Goal: Information Seeking & Learning: Learn about a topic

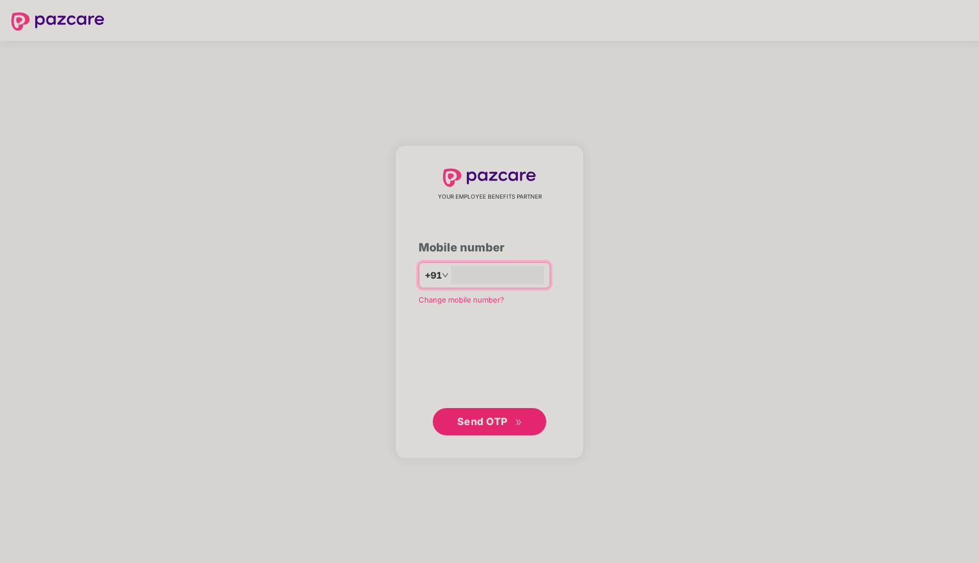
type input "**********"
click at [476, 421] on span "Send OTP" at bounding box center [482, 421] width 50 height 12
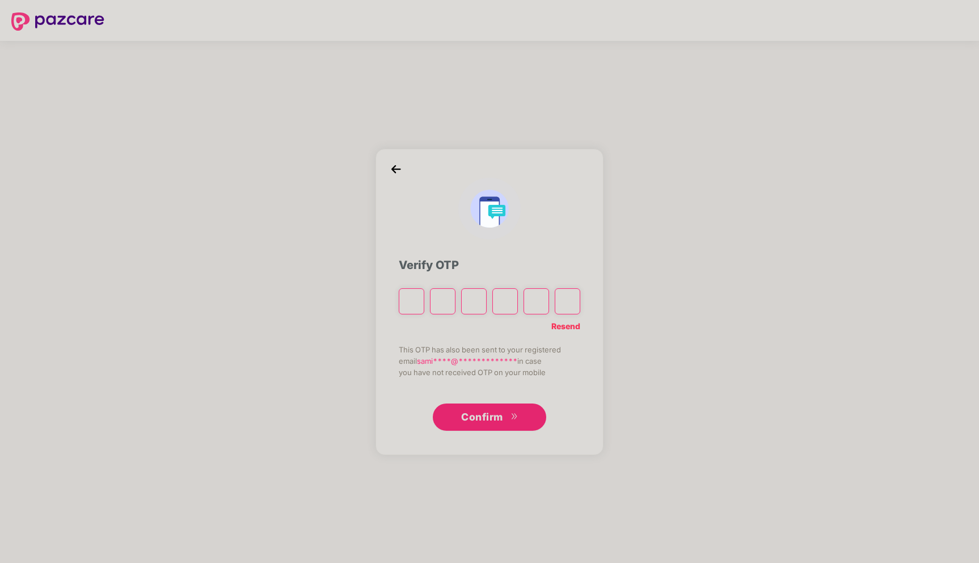
type input "*"
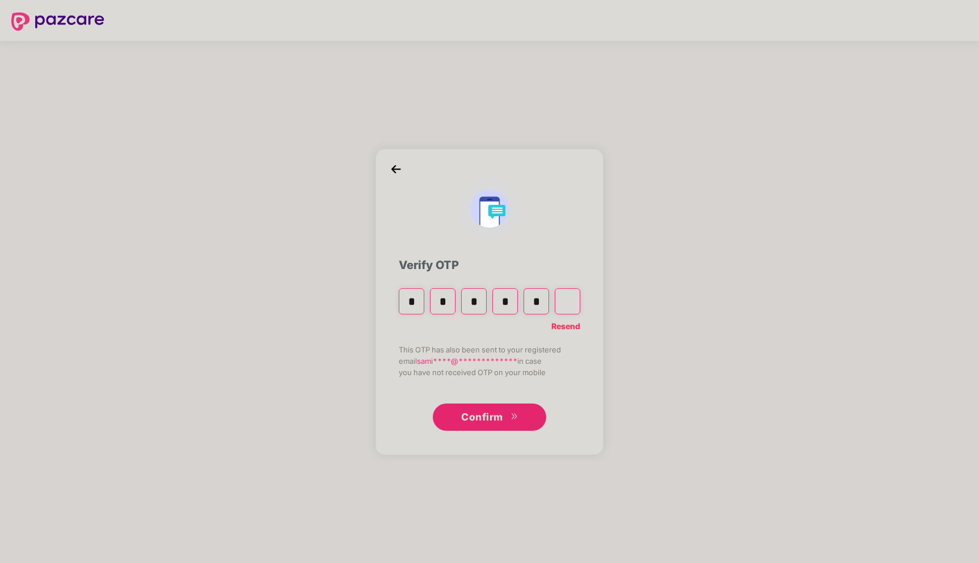
type input "*"
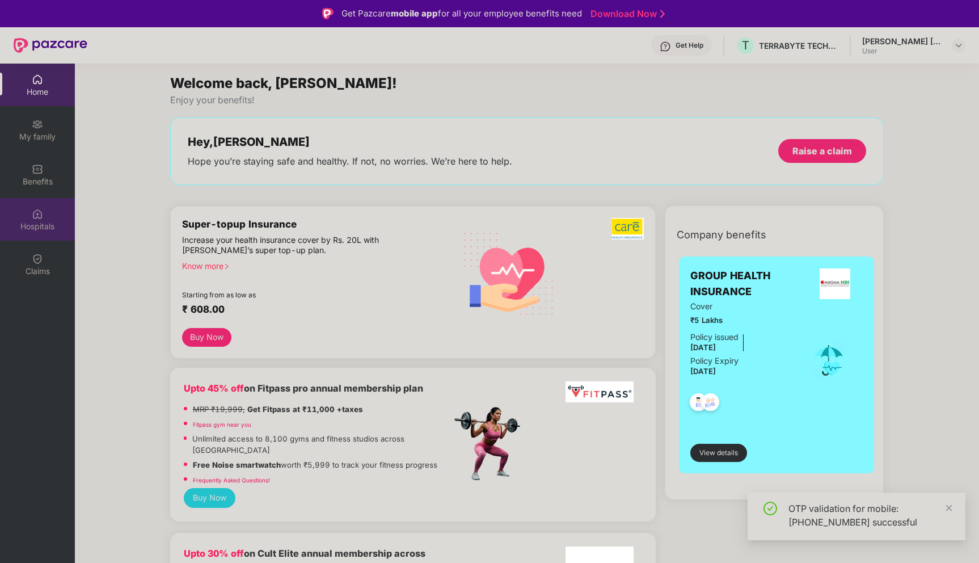
click at [37, 217] on img at bounding box center [37, 213] width 11 height 11
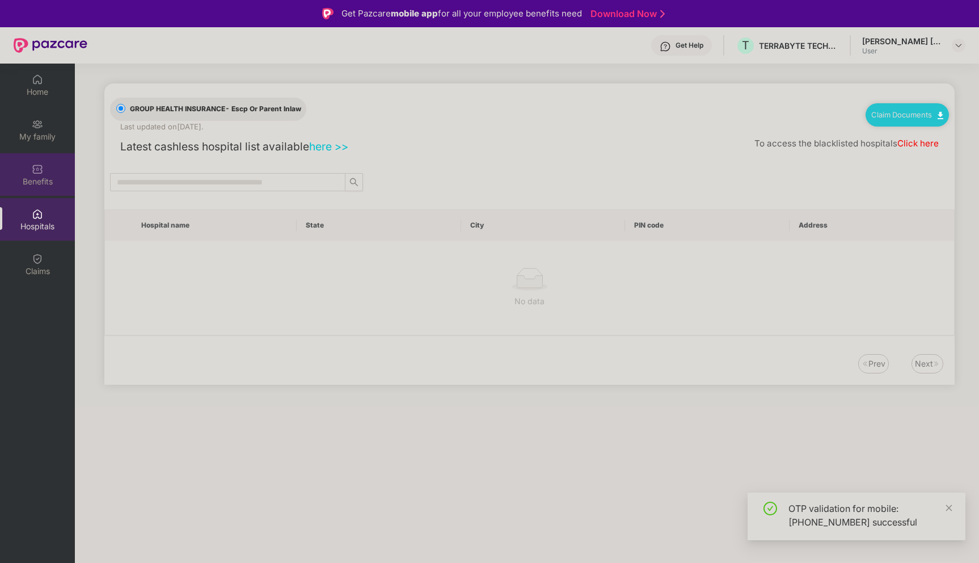
click at [41, 178] on div "Benefits" at bounding box center [37, 181] width 75 height 11
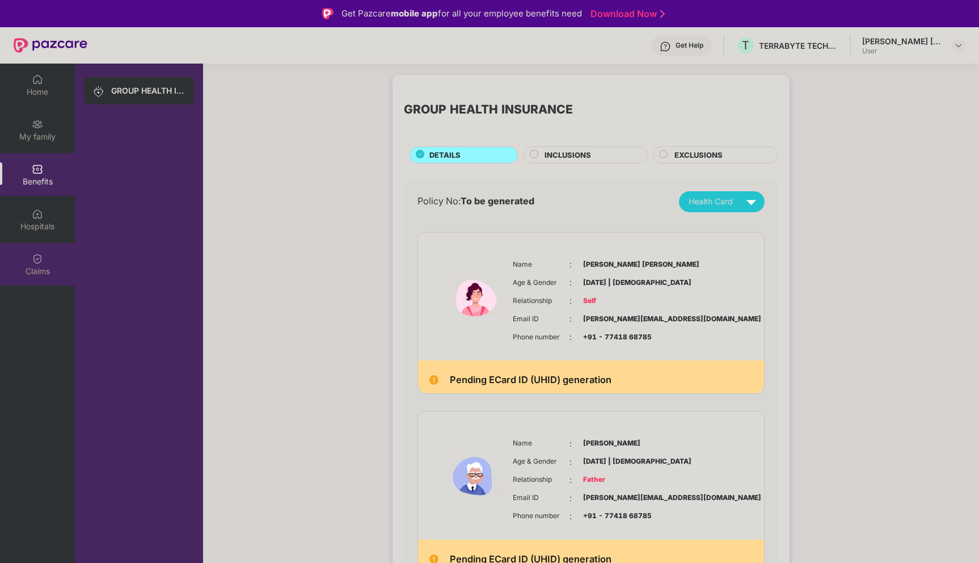
click at [38, 272] on div "Claims" at bounding box center [37, 270] width 75 height 11
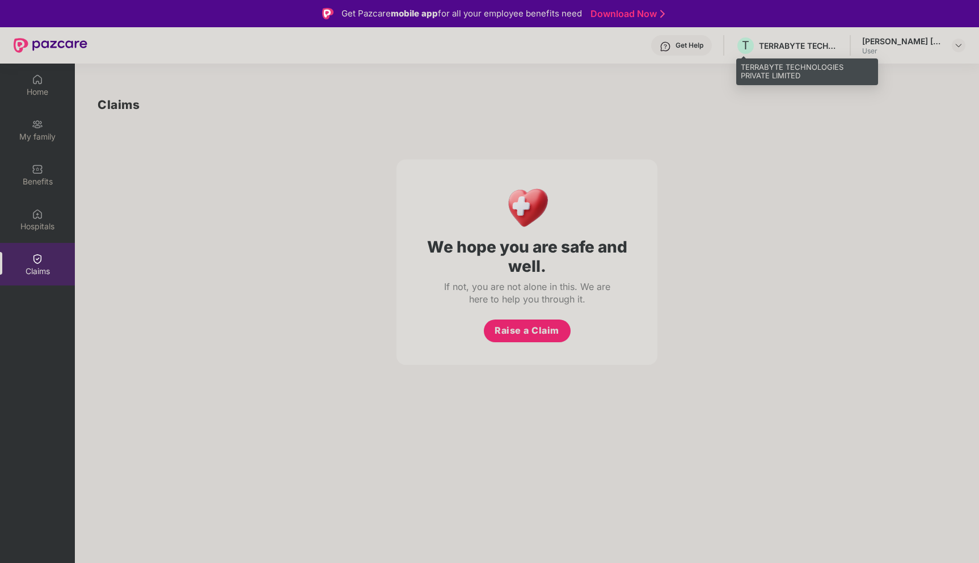
click at [793, 47] on div "TERRABYTE TECHNOLOGIES PRIVATE LIMITED" at bounding box center [798, 45] width 79 height 11
click at [912, 38] on div "[PERSON_NAME] [PERSON_NAME]" at bounding box center [901, 41] width 79 height 11
click at [773, 52] on div "T TERRABYTE TECHNOLOGIES PRIVATE LIMITED" at bounding box center [787, 46] width 103 height 20
click at [932, 57] on div "Get Help T TERRABYTE TECHNOLOGIES PRIVATE LIMITED [PERSON_NAME] [PERSON_NAME] U…" at bounding box center [526, 45] width 878 height 36
click at [949, 48] on div "[PERSON_NAME] [PERSON_NAME] User" at bounding box center [913, 46] width 103 height 20
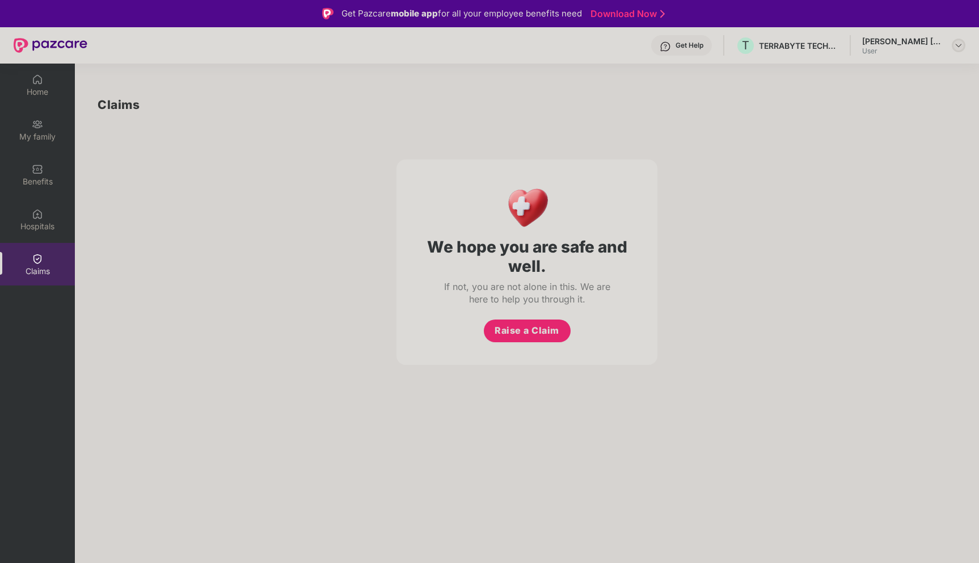
click at [961, 48] on img at bounding box center [958, 45] width 9 height 9
click at [860, 104] on div "S" at bounding box center [852, 113] width 23 height 31
click at [765, 233] on div "We hope you are safe and well. If not, you are not alone in this. We are here t…" at bounding box center [527, 239] width 859 height 251
click at [44, 126] on div "My family" at bounding box center [37, 129] width 75 height 43
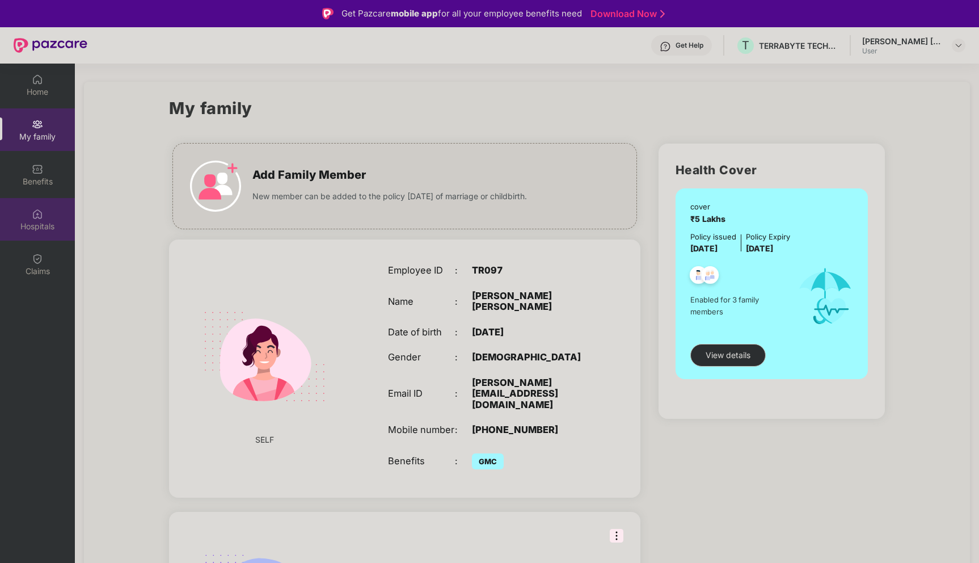
click at [35, 215] on img at bounding box center [37, 213] width 11 height 11
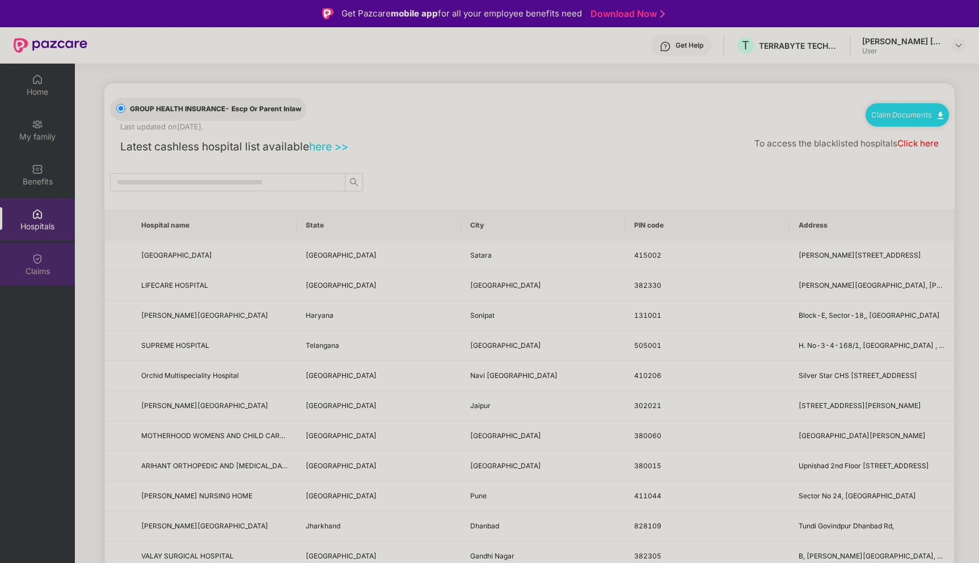
click at [29, 265] on div "Claims" at bounding box center [37, 270] width 75 height 11
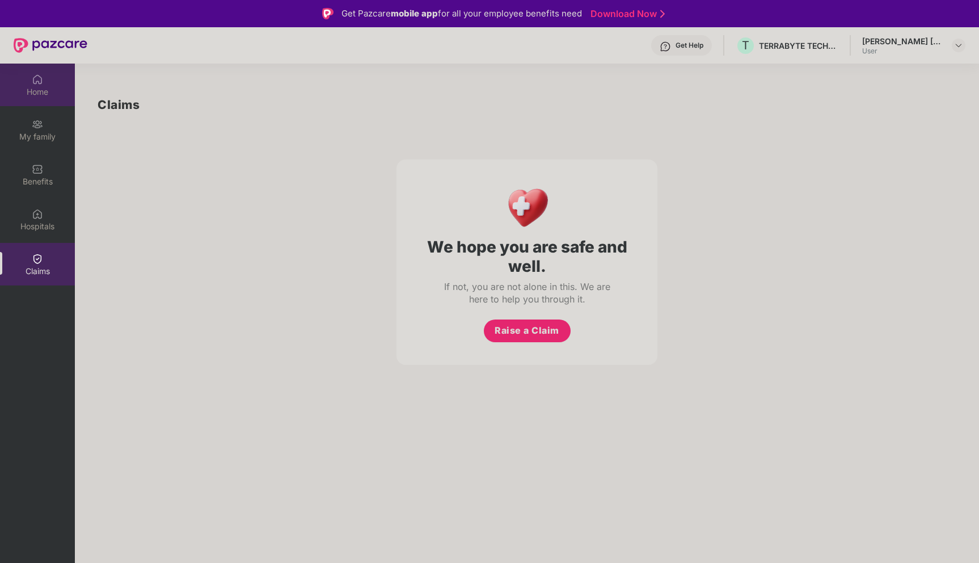
click at [37, 81] on img at bounding box center [37, 79] width 11 height 11
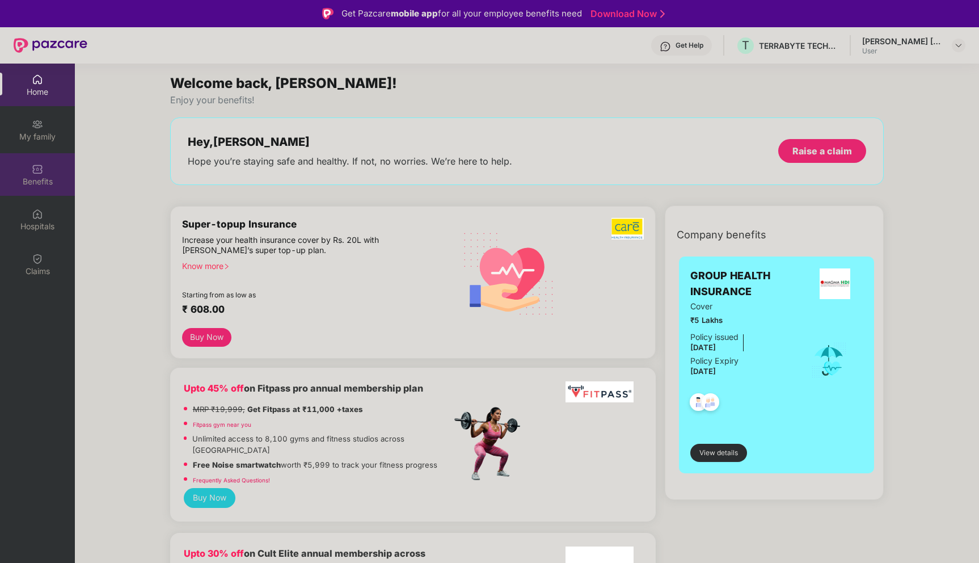
click at [44, 172] on div "Benefits" at bounding box center [37, 174] width 75 height 43
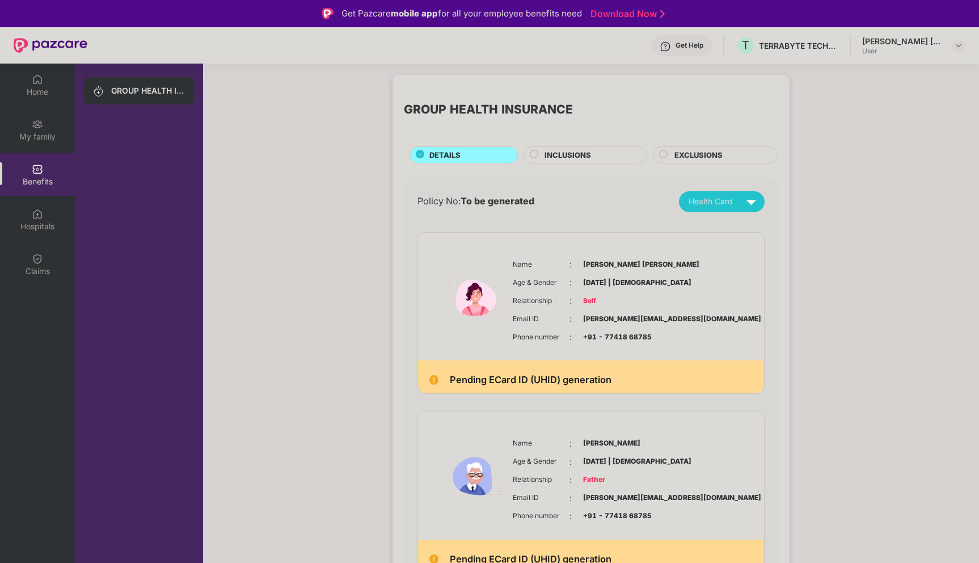
click at [580, 161] on div "INCLUSIONS" at bounding box center [590, 156] width 102 height 14
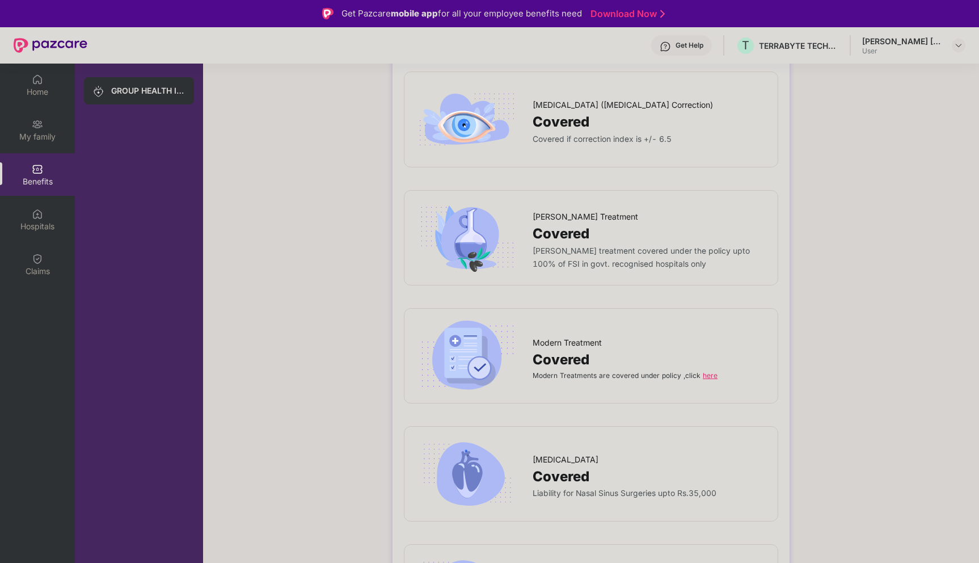
scroll to position [1820, 0]
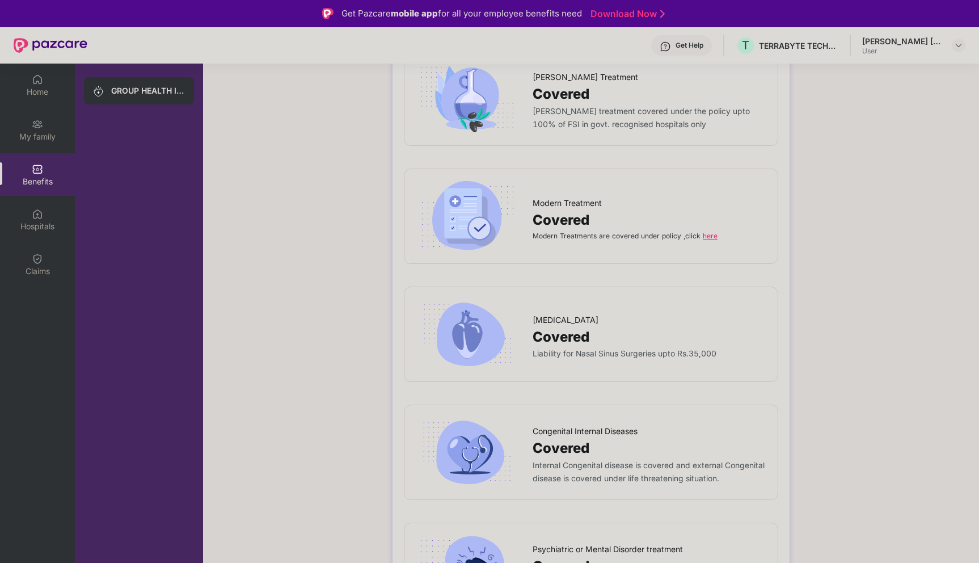
click at [712, 231] on link "here" at bounding box center [710, 235] width 15 height 9
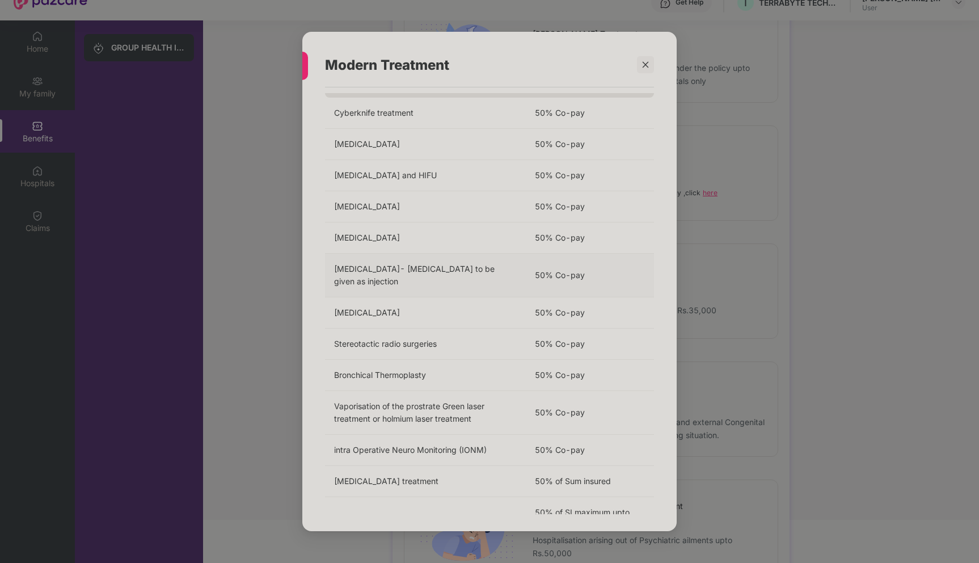
scroll to position [48, 0]
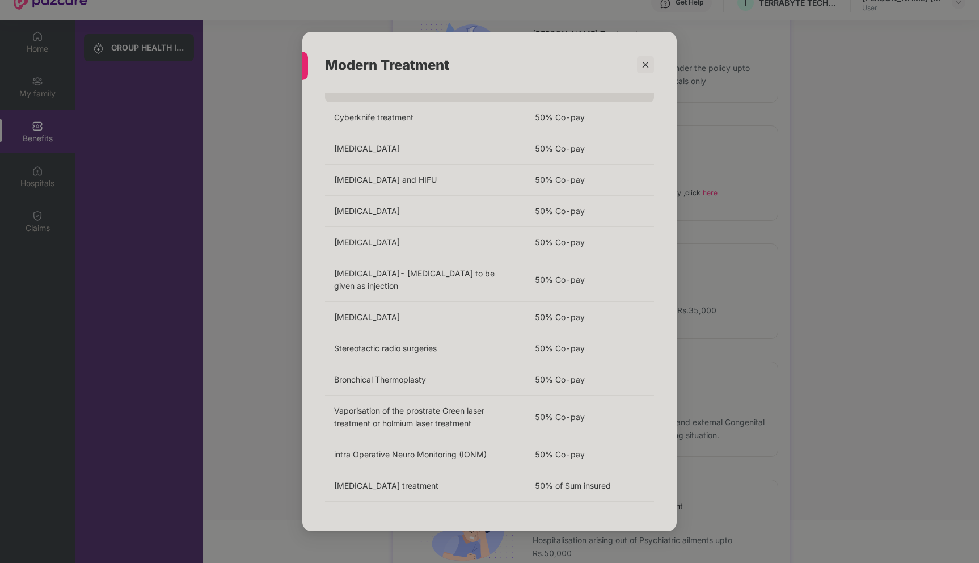
click at [718, 105] on div "Modern Treatment Modern Treatments are covered under policy ,click here Treatme…" at bounding box center [489, 281] width 979 height 563
click at [645, 66] on icon "close" at bounding box center [646, 65] width 8 height 8
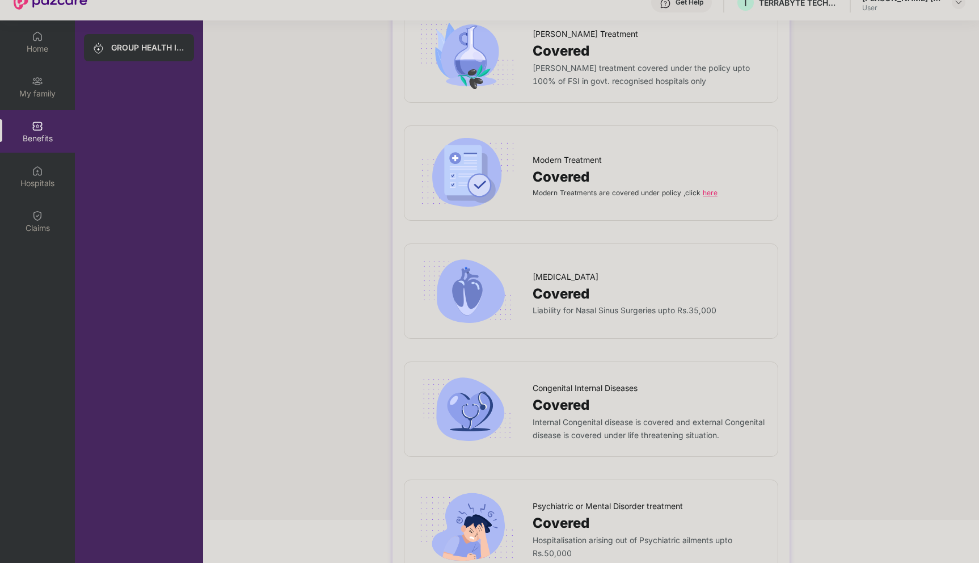
scroll to position [1841, 0]
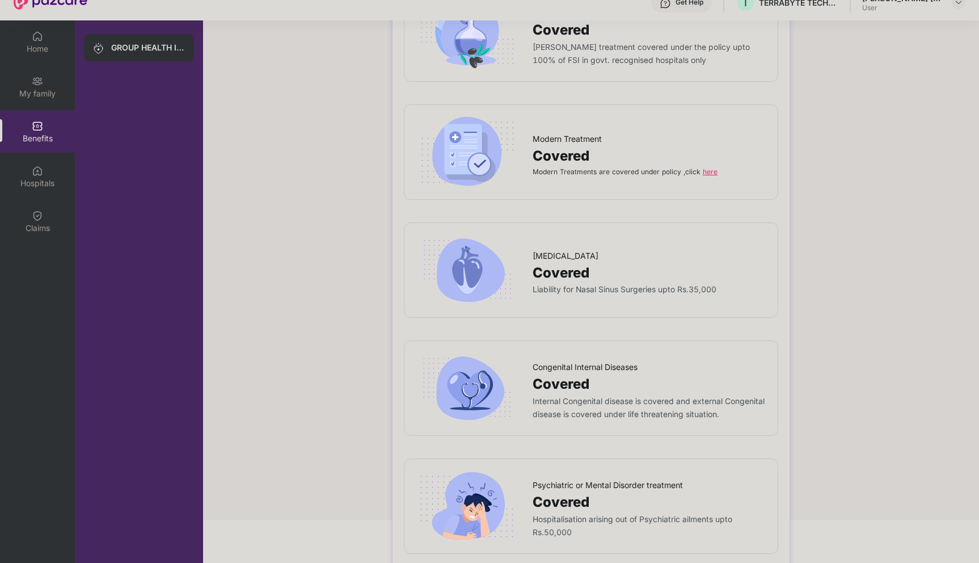
click at [573, 491] on span "Covered" at bounding box center [561, 502] width 57 height 22
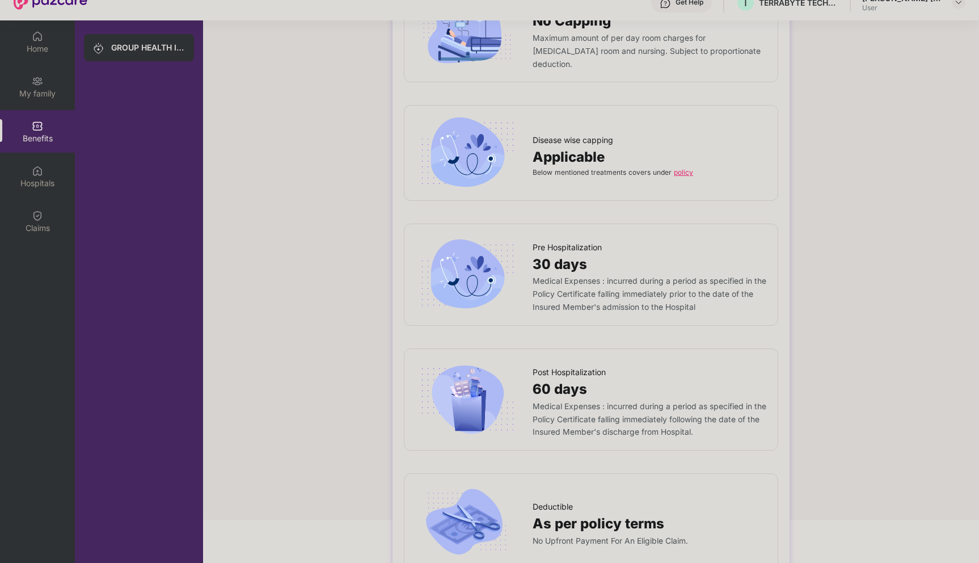
scroll to position [396, 0]
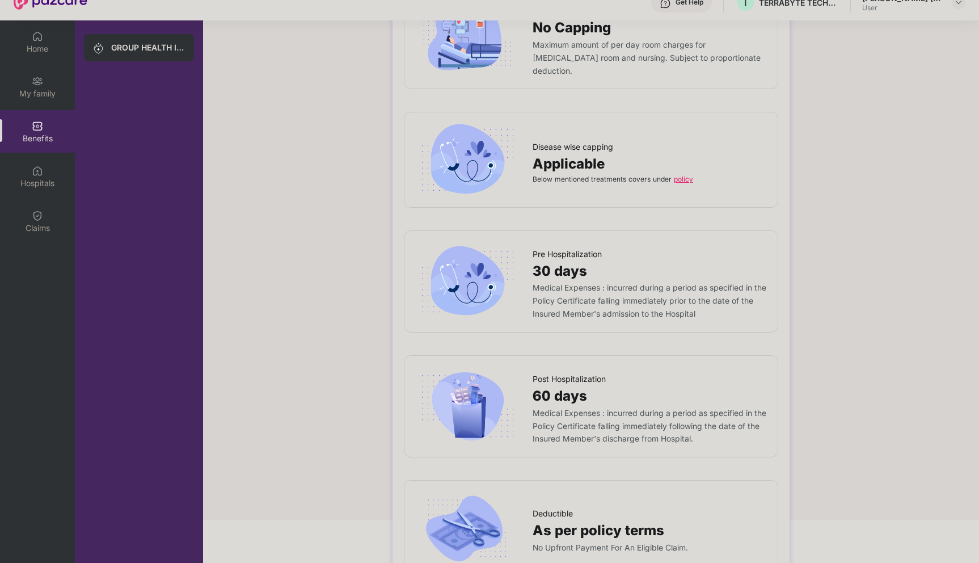
click at [678, 175] on link "policy" at bounding box center [683, 179] width 19 height 9
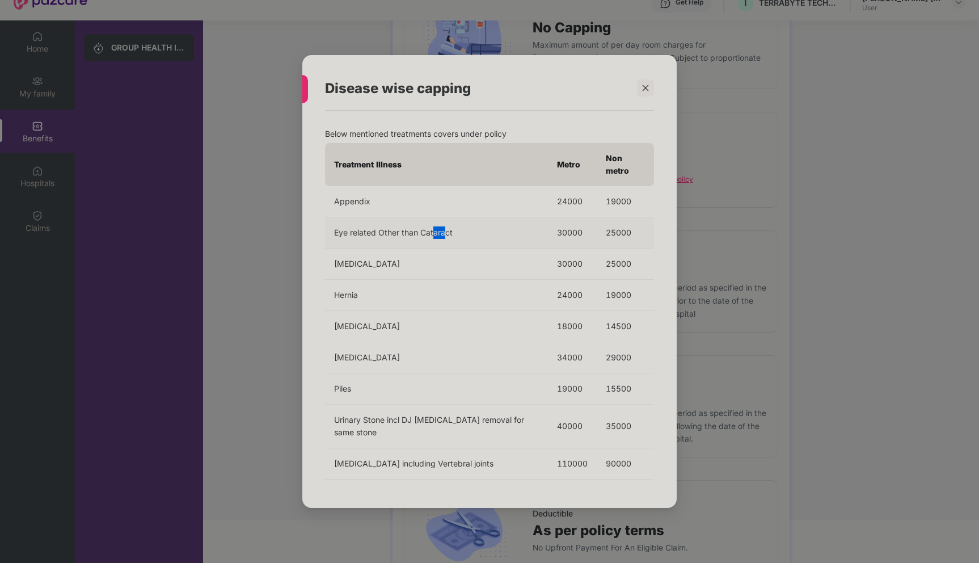
drag, startPoint x: 434, startPoint y: 233, endPoint x: 446, endPoint y: 233, distance: 12.5
click at [446, 233] on td "Eye related Other than Cataract" at bounding box center [436, 232] width 223 height 31
click at [455, 288] on td "Hernia" at bounding box center [436, 295] width 223 height 31
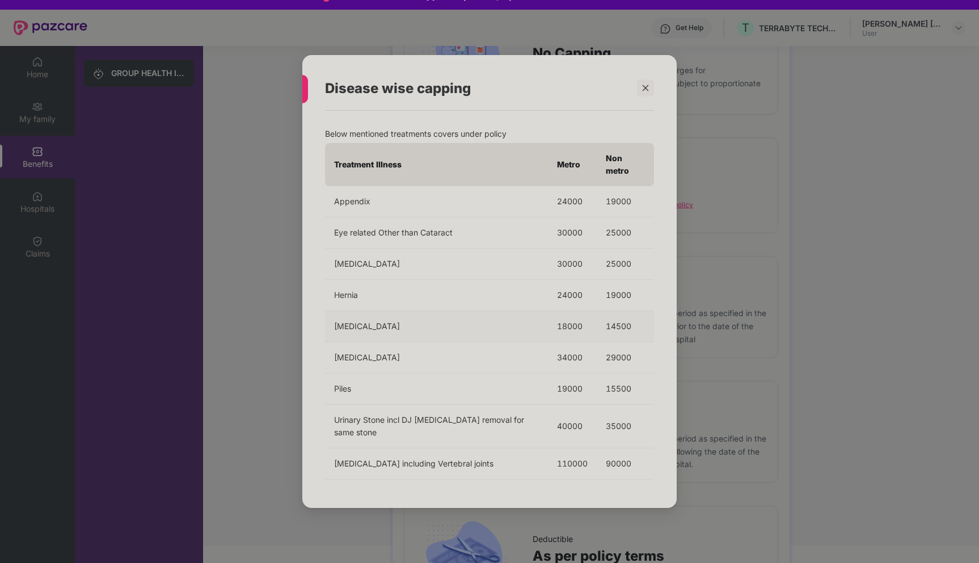
scroll to position [12, 0]
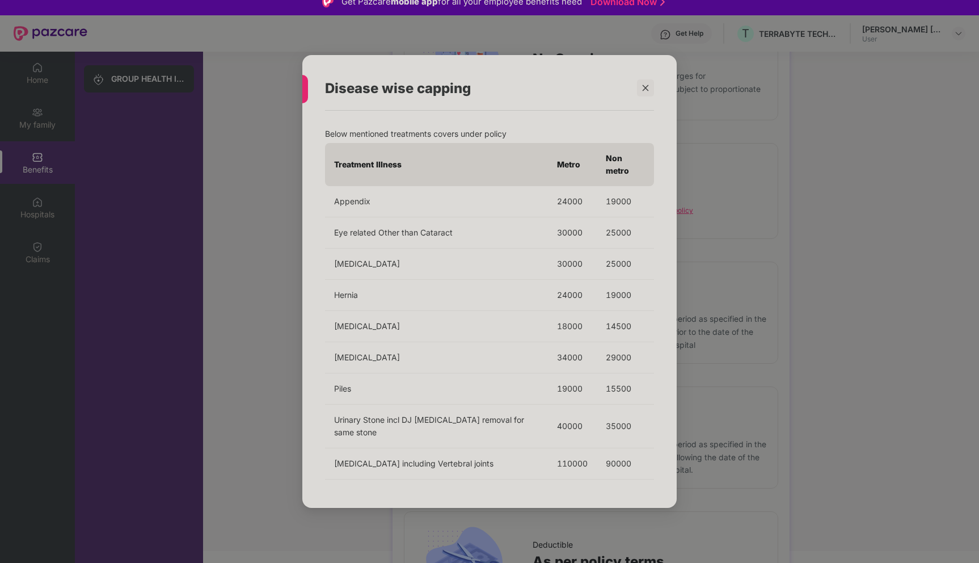
click at [654, 96] on div "Disease wise capping Below mentioned treatments covers under policy Treatment I…" at bounding box center [489, 281] width 374 height 453
click at [648, 92] on icon "close" at bounding box center [646, 88] width 8 height 8
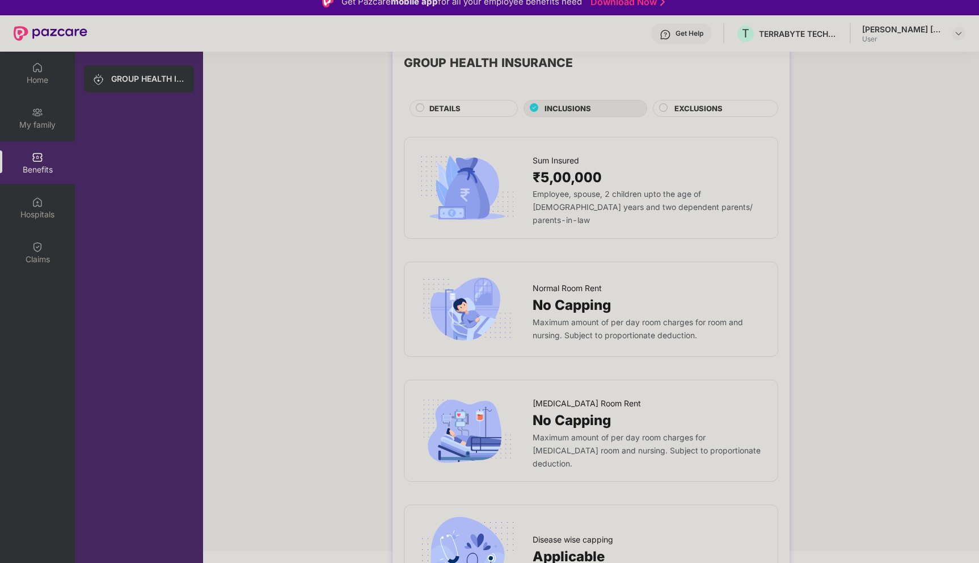
scroll to position [23, 0]
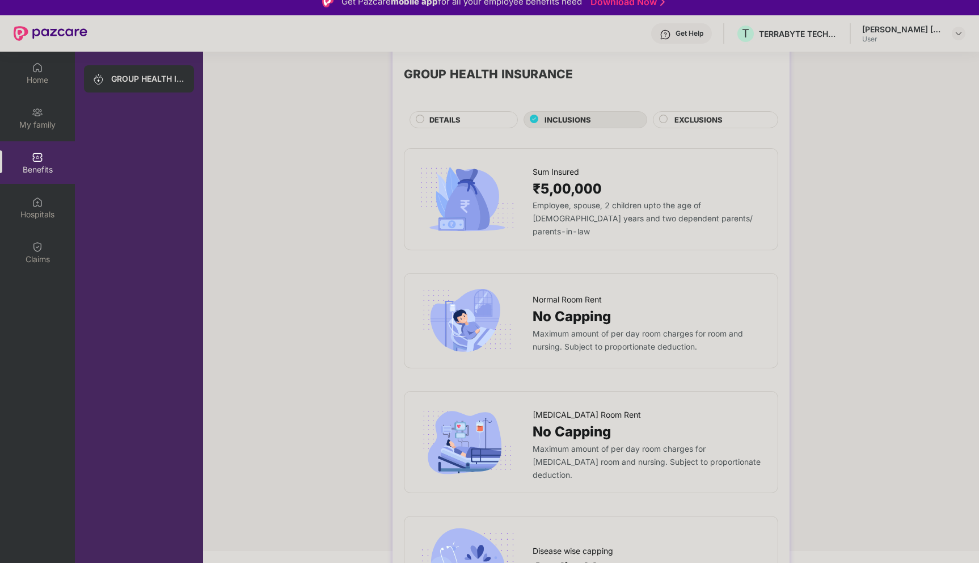
click at [694, 123] on span "EXCLUSIONS" at bounding box center [698, 120] width 48 height 12
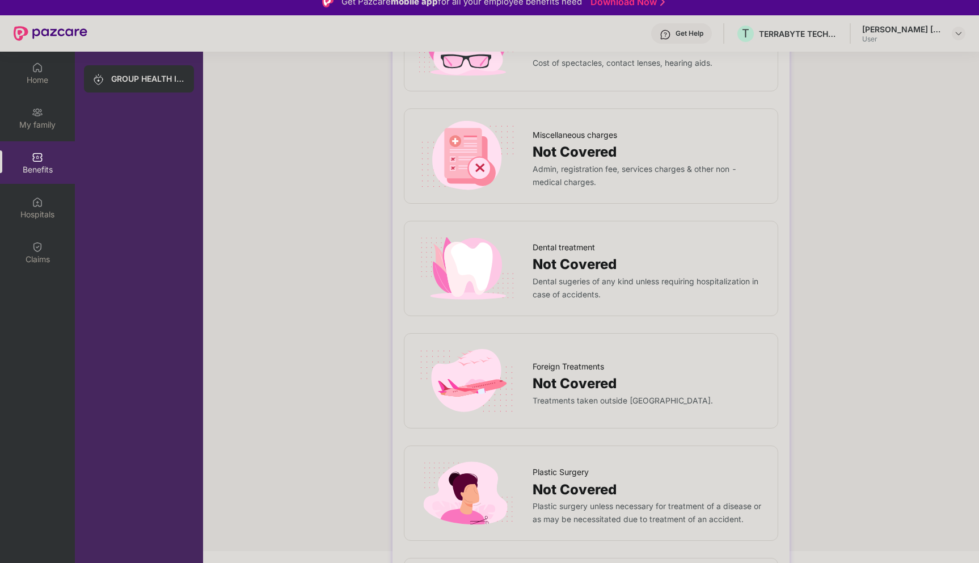
scroll to position [296, 0]
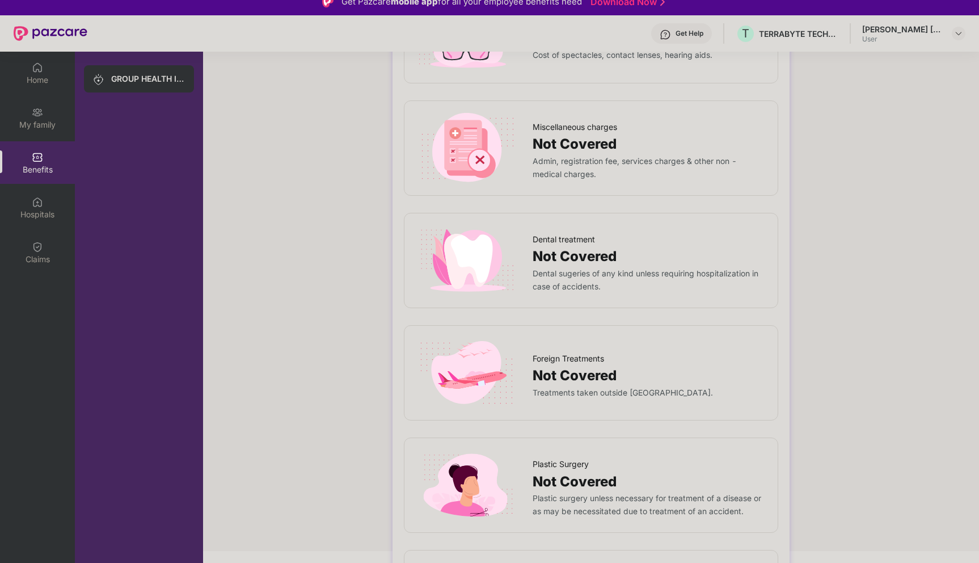
click at [587, 258] on span "Not Covered" at bounding box center [575, 257] width 84 height 22
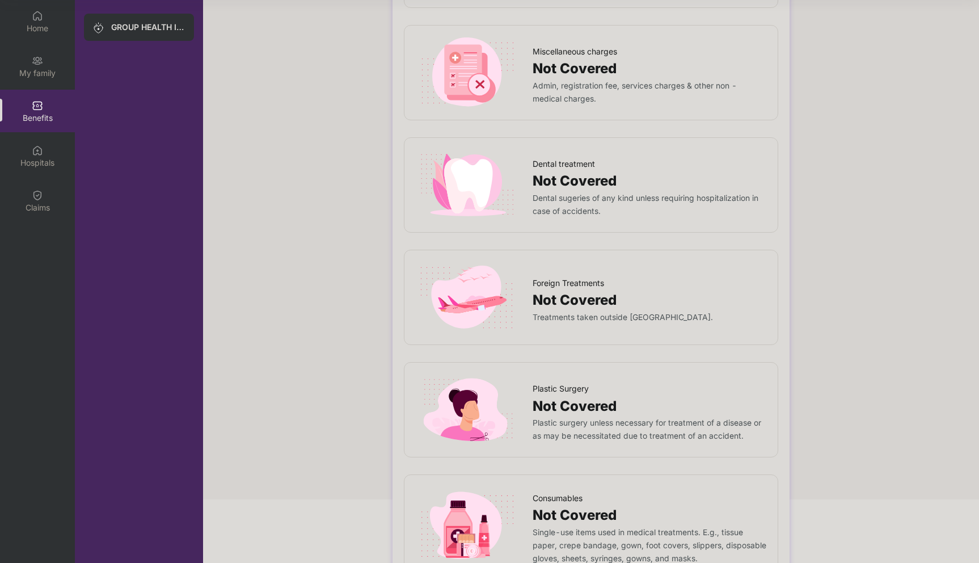
scroll to position [0, 0]
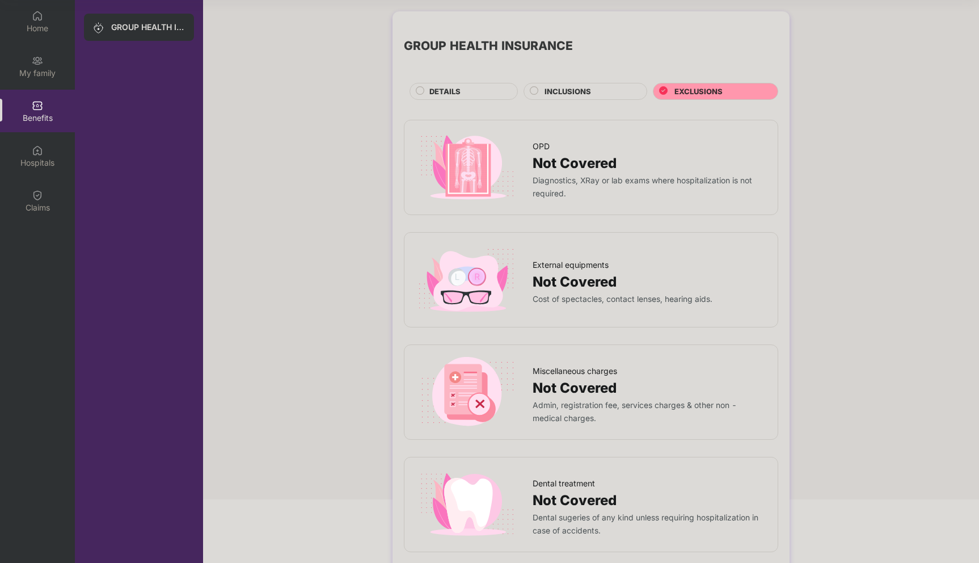
click at [568, 82] on div "GROUP HEALTH INSURANCE DETAILS INCLUSIONS EXCLUSIONS" at bounding box center [591, 61] width 374 height 77
click at [568, 85] on div "INCLUSIONS" at bounding box center [586, 91] width 124 height 17
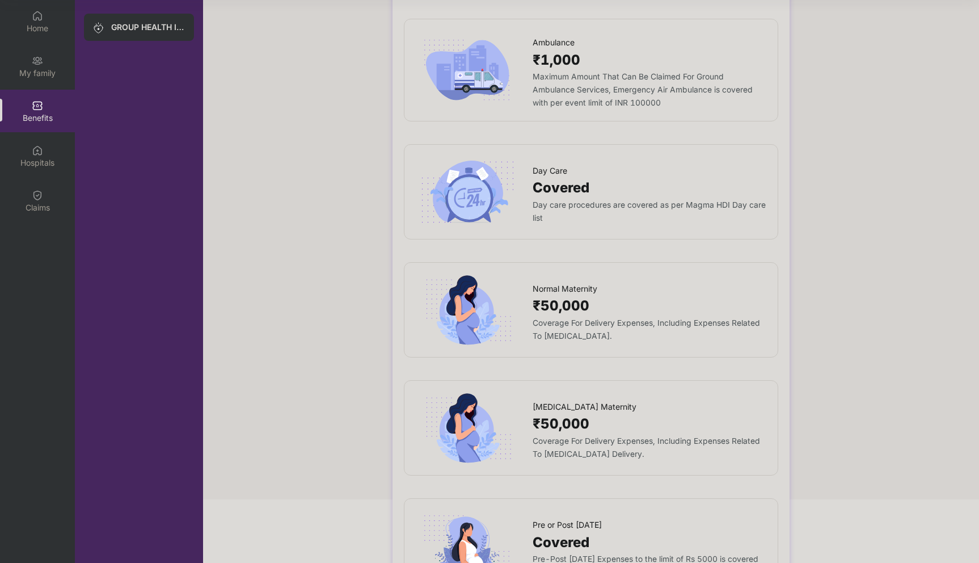
scroll to position [954, 0]
click at [519, 178] on div at bounding box center [474, 192] width 117 height 71
click at [571, 178] on span "Covered" at bounding box center [561, 189] width 57 height 22
click at [479, 182] on img at bounding box center [467, 192] width 103 height 71
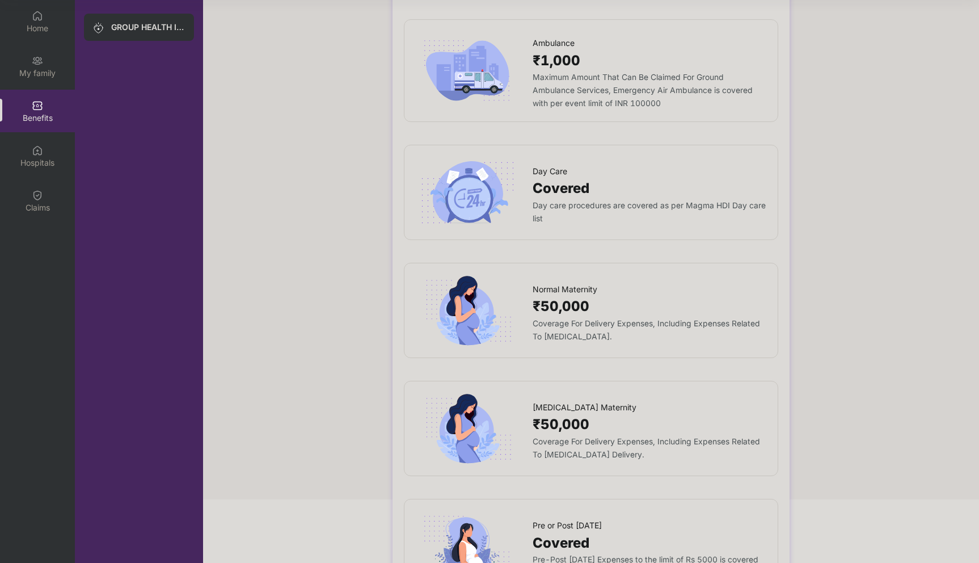
click at [479, 203] on img at bounding box center [467, 192] width 103 height 71
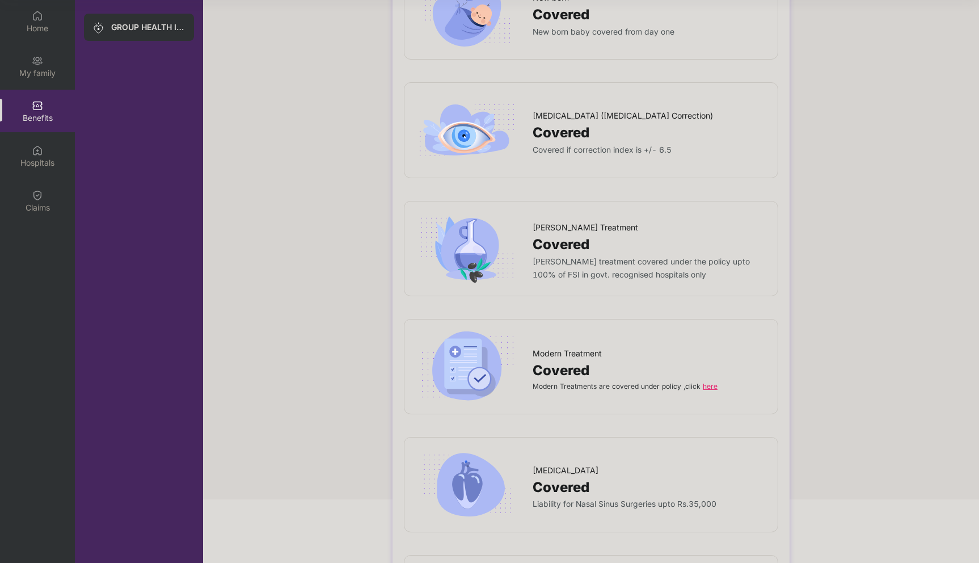
scroll to position [1734, 0]
